Goal: Task Accomplishment & Management: Complete application form

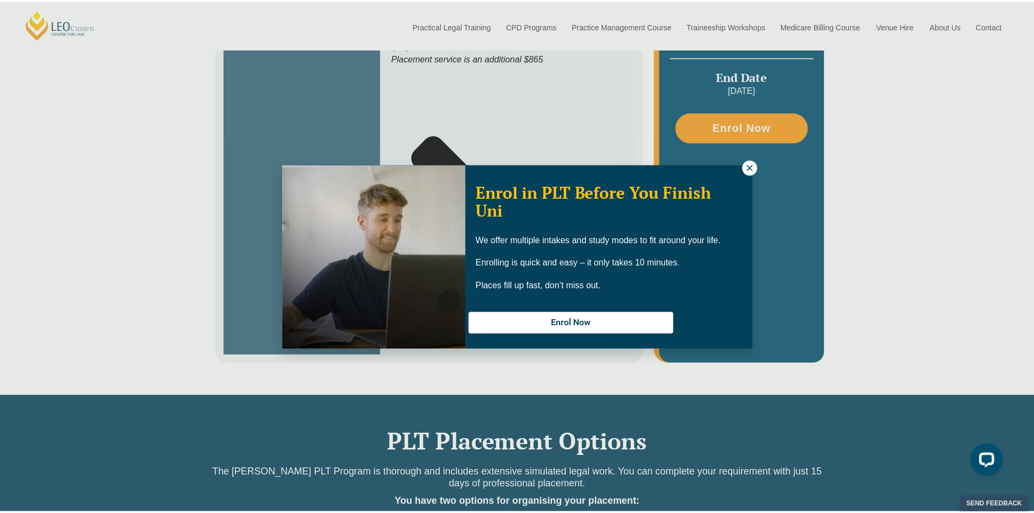
scroll to position [543, 0]
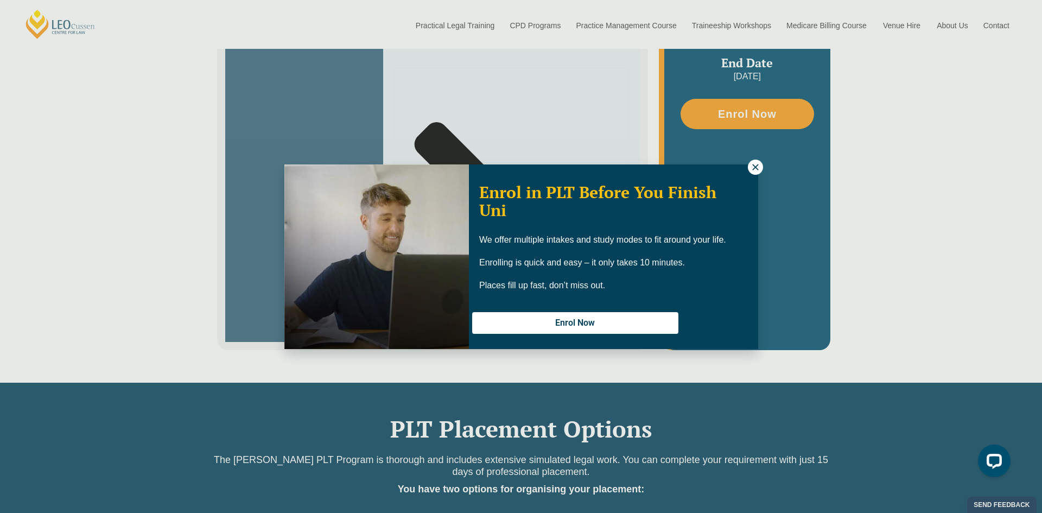
click at [751, 167] on icon at bounding box center [755, 167] width 10 height 10
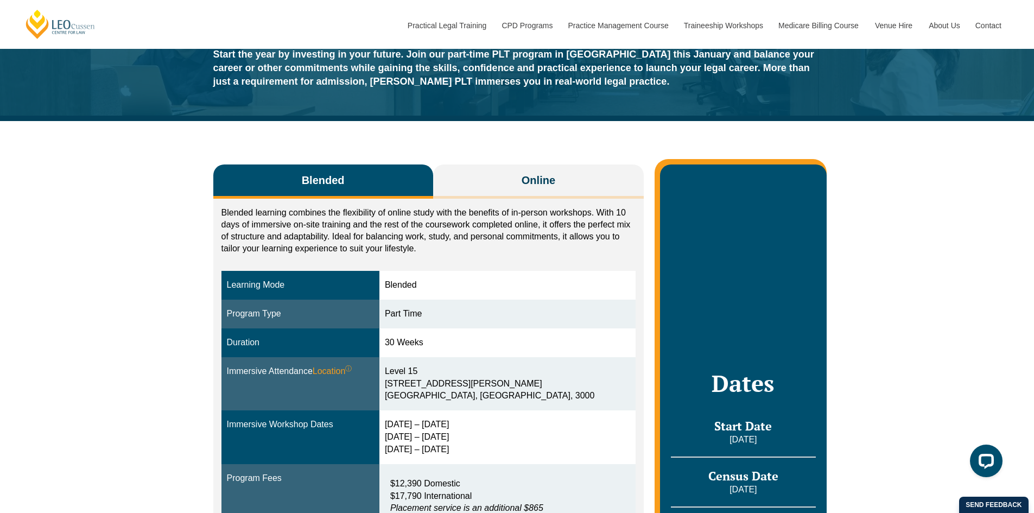
scroll to position [54, 0]
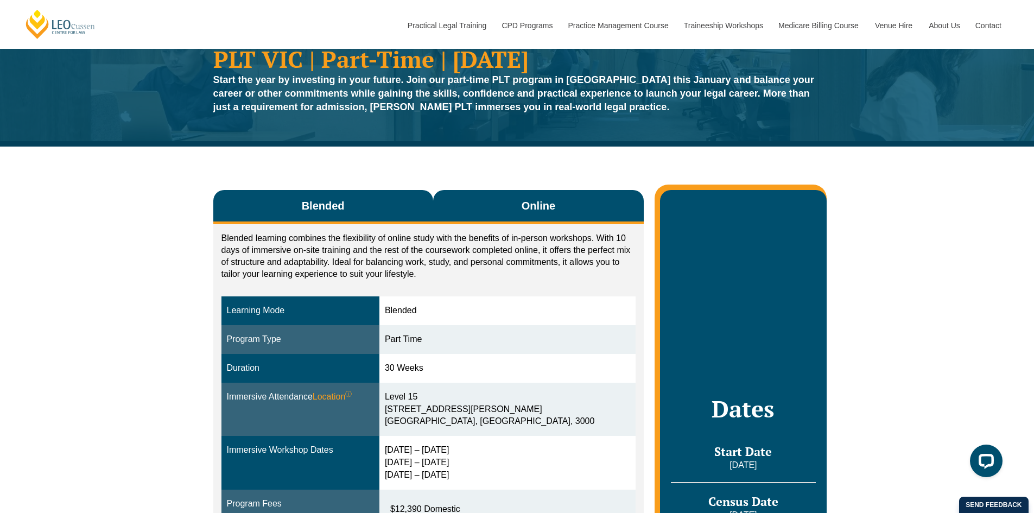
click at [533, 200] on span "Online" at bounding box center [538, 205] width 34 height 15
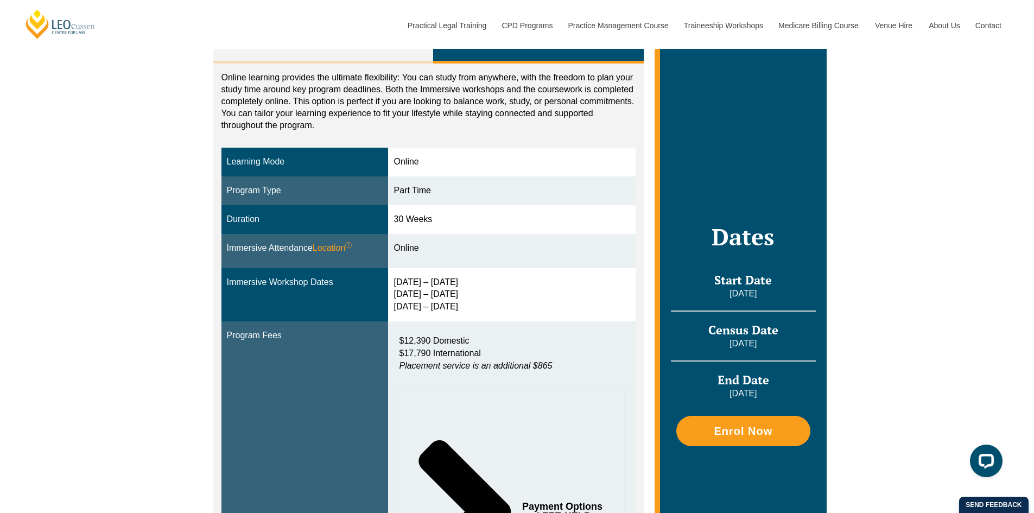
scroll to position [217, 0]
